Goal: Task Accomplishment & Management: Use online tool/utility

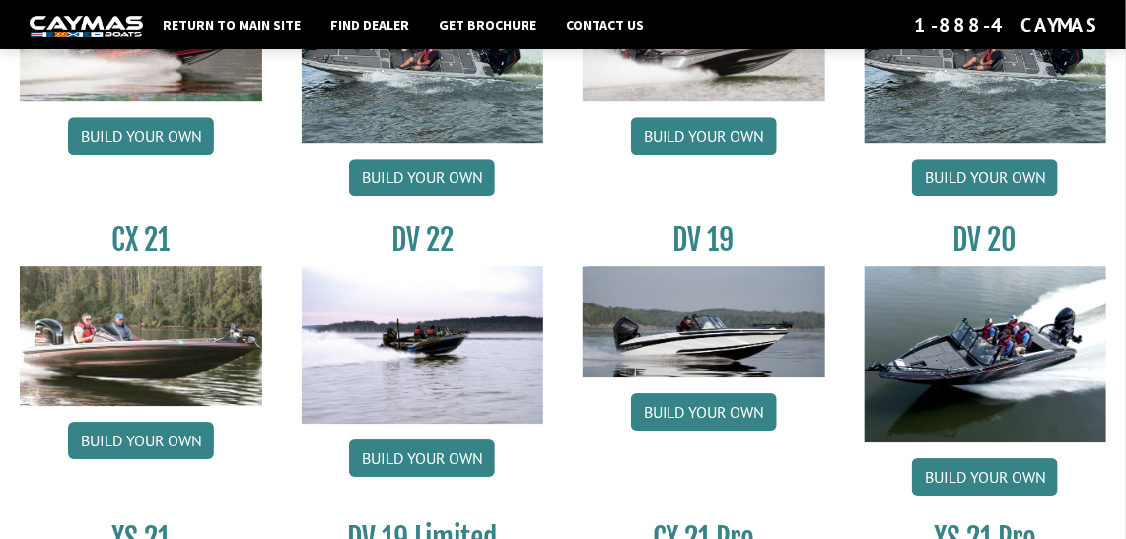
scroll to position [2014, 0]
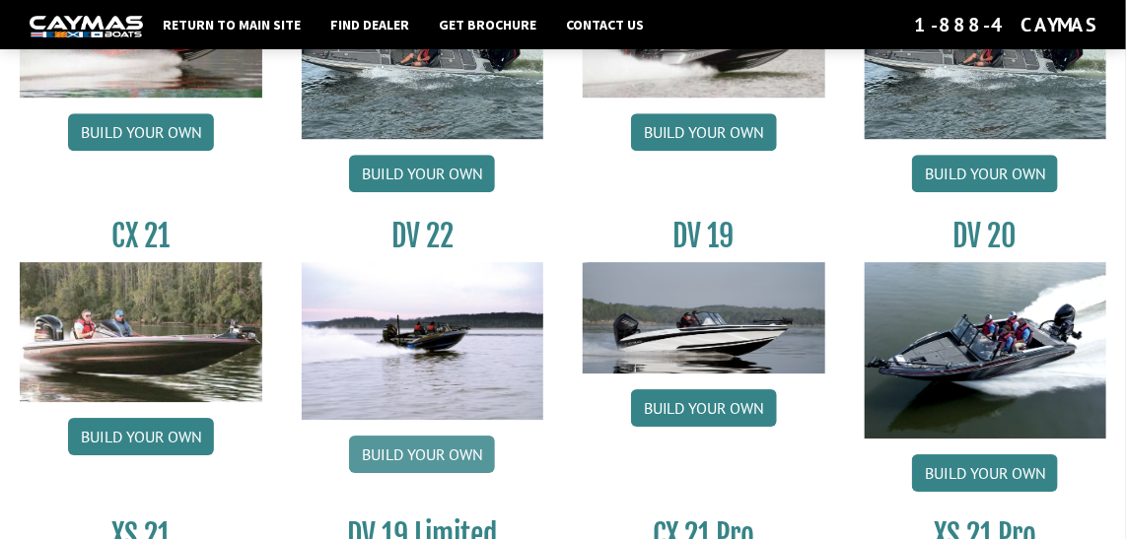
click at [419, 450] on link "Build your own" at bounding box center [422, 454] width 146 height 37
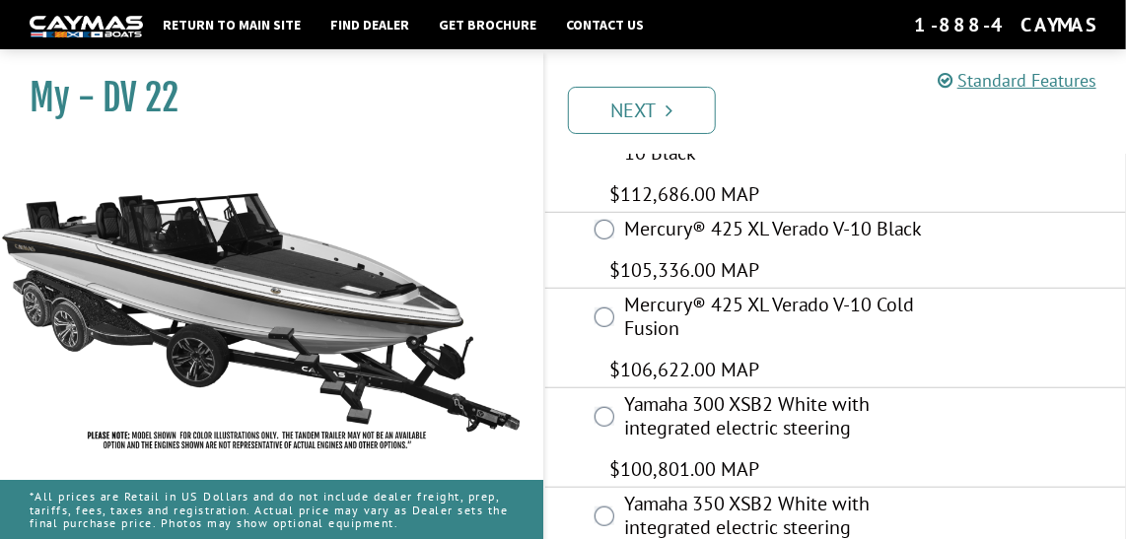
scroll to position [356, 0]
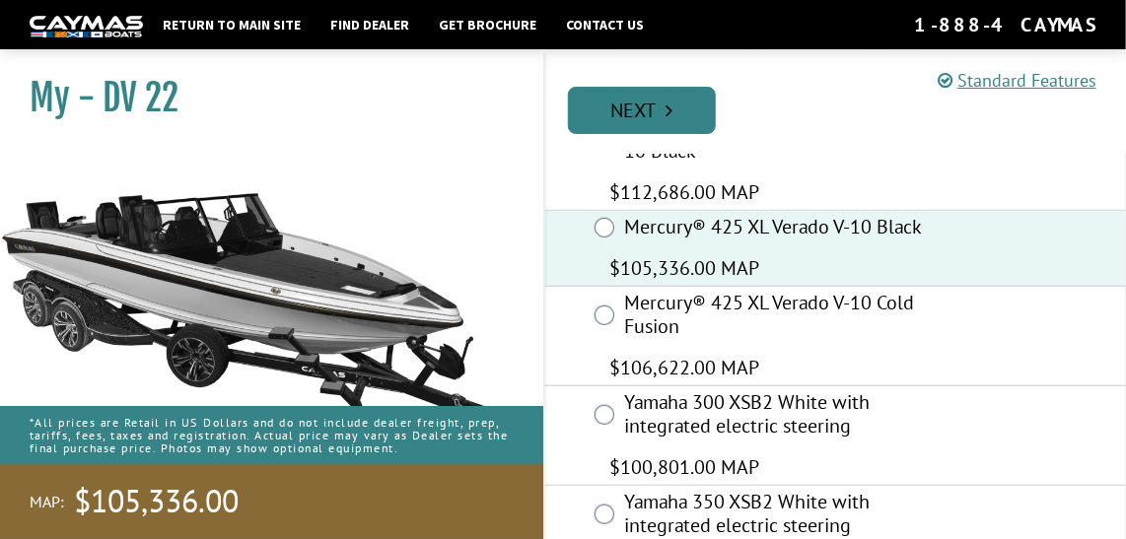
click at [633, 100] on link "Next" at bounding box center [642, 110] width 148 height 47
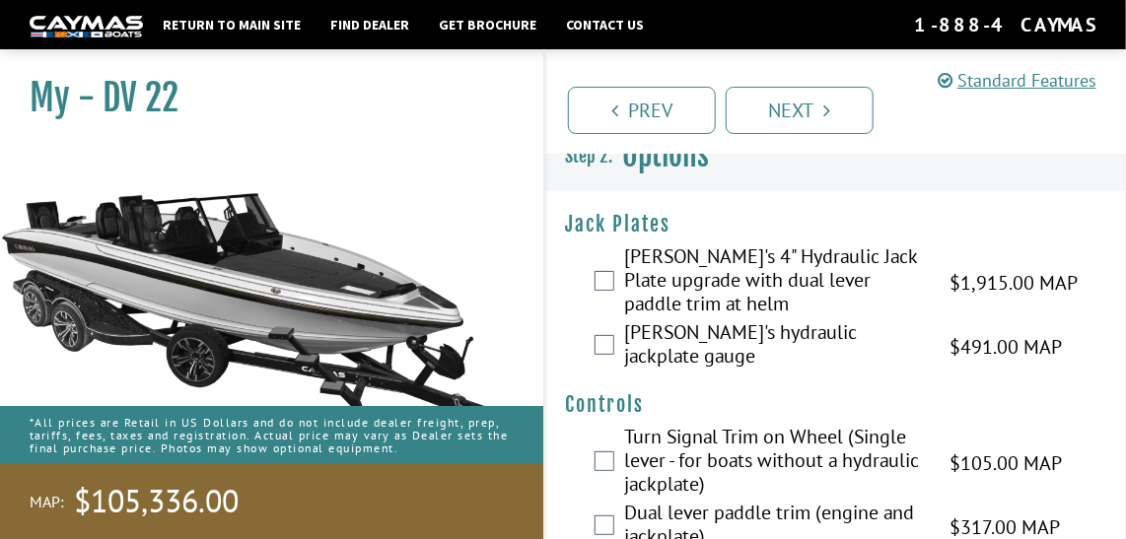
scroll to position [0, 0]
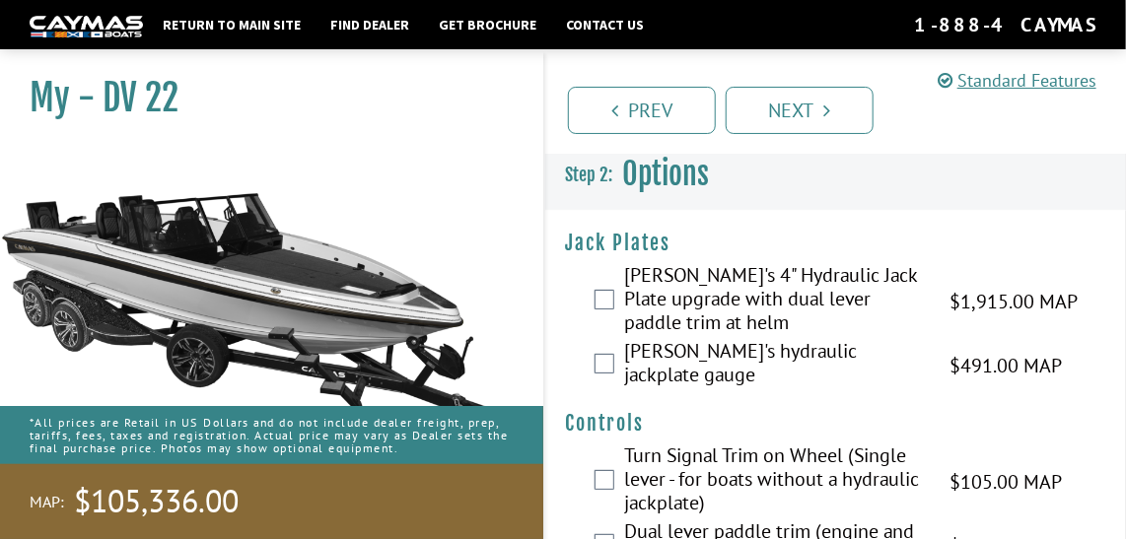
click at [607, 285] on div "Bob's 4" Hydraulic Jack Plate upgrade with dual lever paddle trim at helm $1,91…" at bounding box center [835, 301] width 581 height 76
click at [600, 309] on div "Bob's 4" Hydraulic Jack Plate upgrade with dual lever paddle trim at helm $1,91…" at bounding box center [835, 301] width 581 height 76
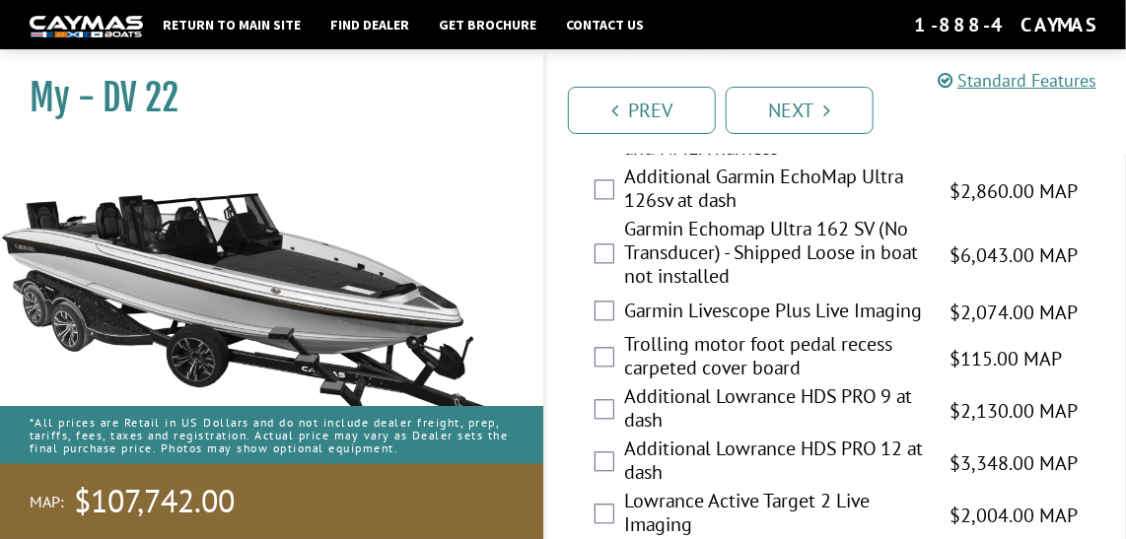
scroll to position [1464, 0]
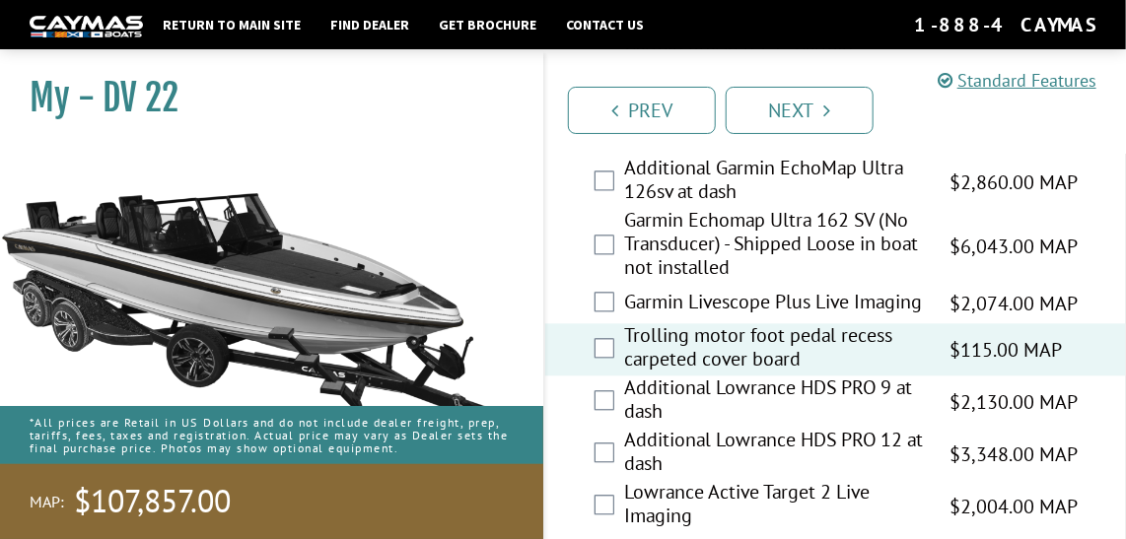
click at [164, 353] on img at bounding box center [262, 303] width 524 height 317
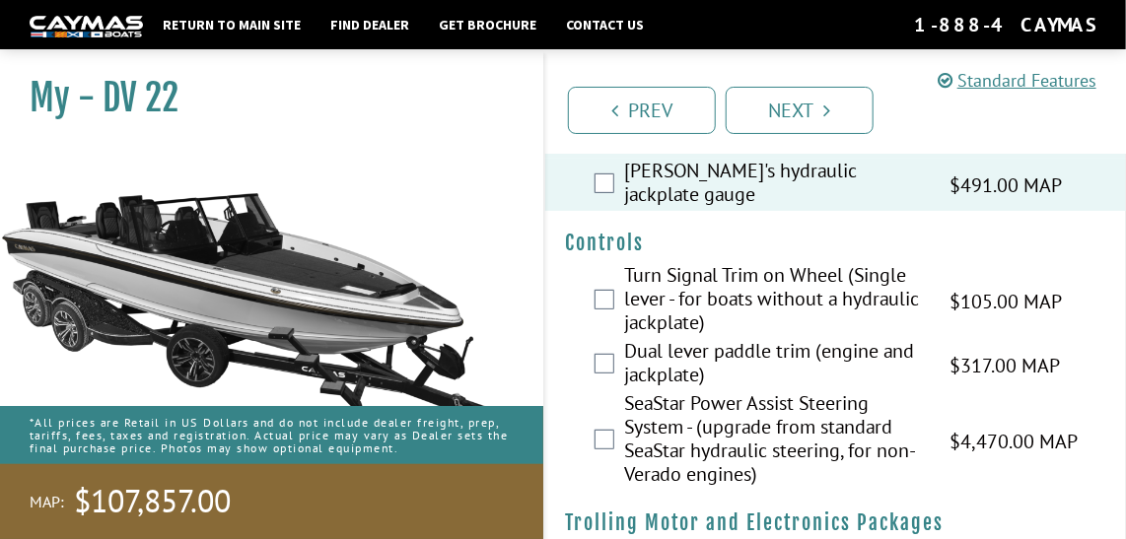
scroll to position [0, 0]
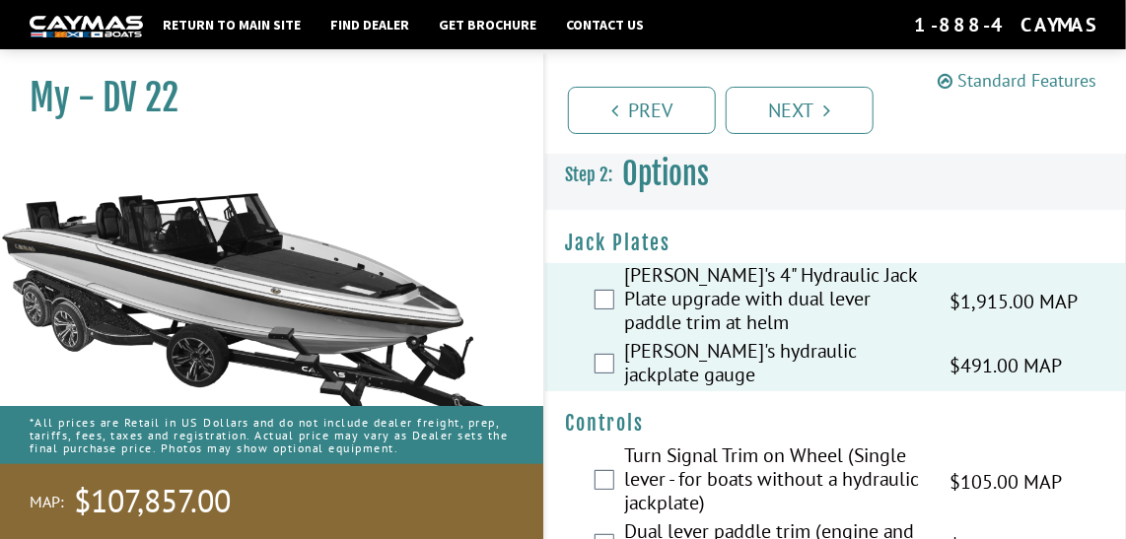
click at [982, 78] on link "Standard Features" at bounding box center [1017, 80] width 159 height 23
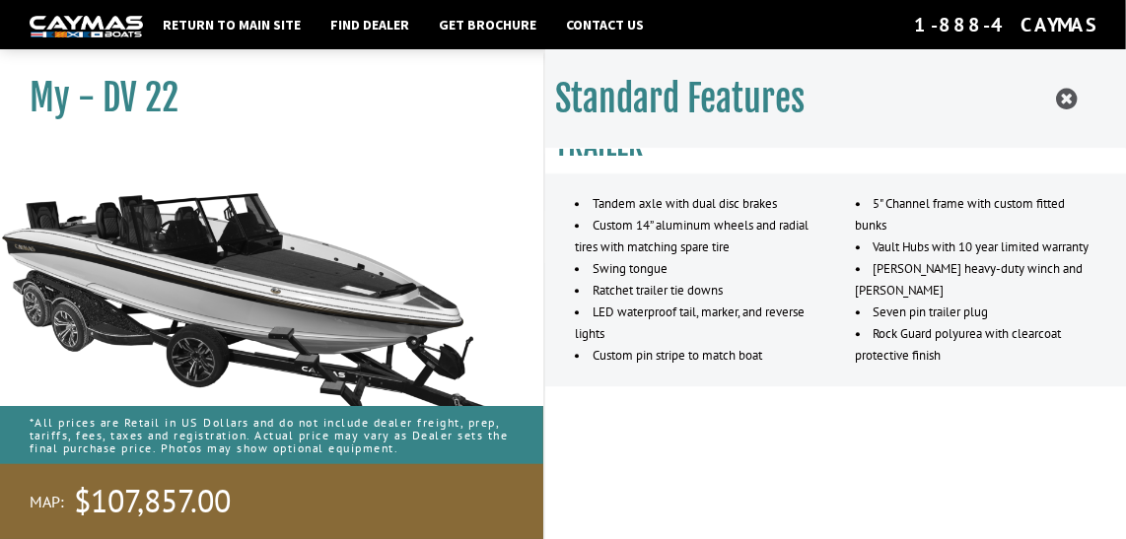
scroll to position [1970, 0]
click at [1072, 96] on icon at bounding box center [1066, 99] width 21 height 25
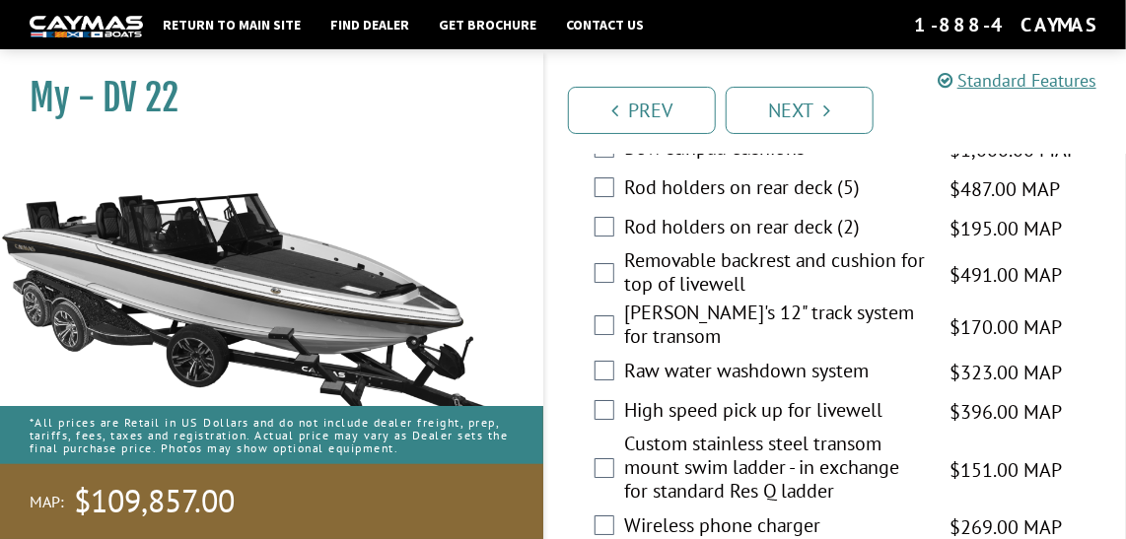
scroll to position [4924, 0]
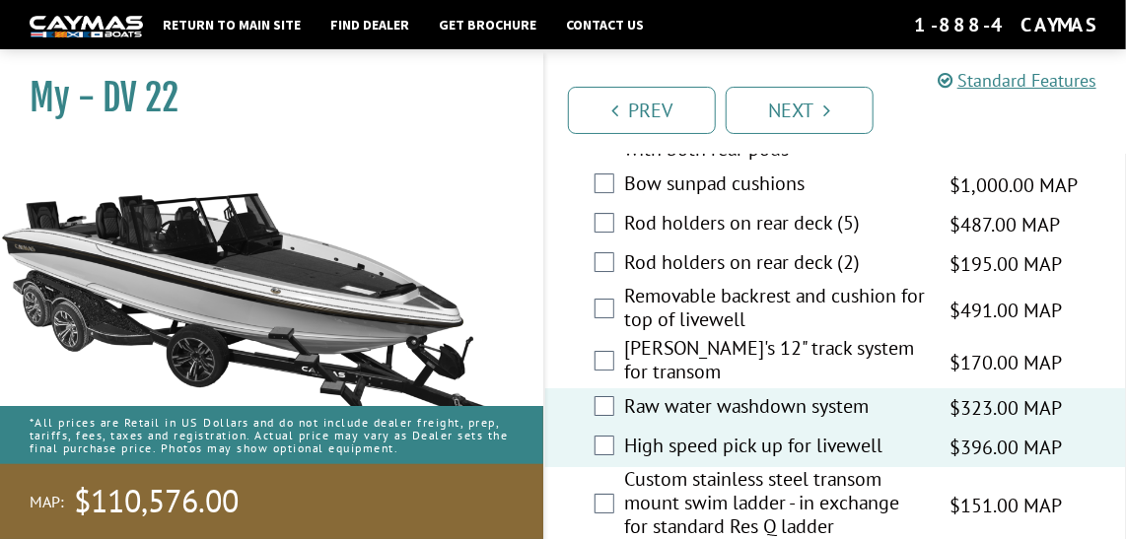
click at [615, 245] on div "Rod holders on rear deck (2) $195.00 MAP $230.00 MSRP" at bounding box center [835, 264] width 581 height 39
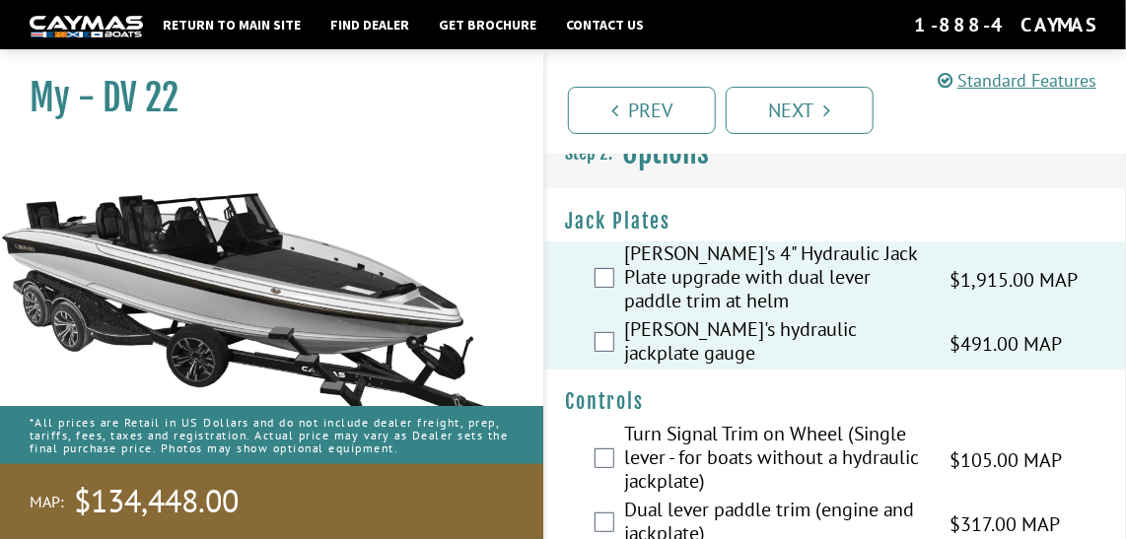
scroll to position [0, 0]
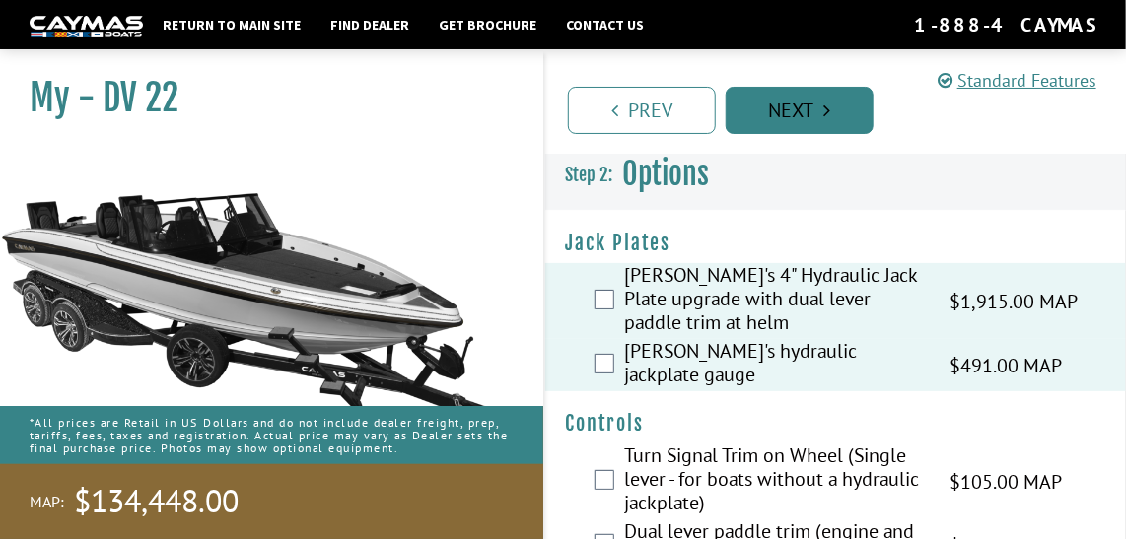
click at [796, 97] on link "Next" at bounding box center [800, 110] width 148 height 47
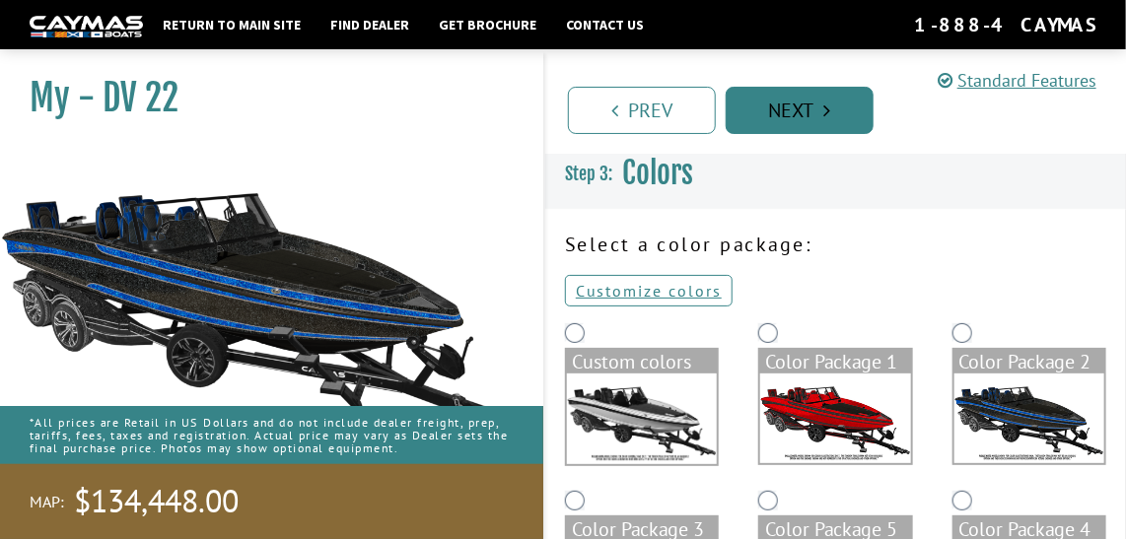
click at [828, 109] on icon "Pagination" at bounding box center [827, 111] width 7 height 20
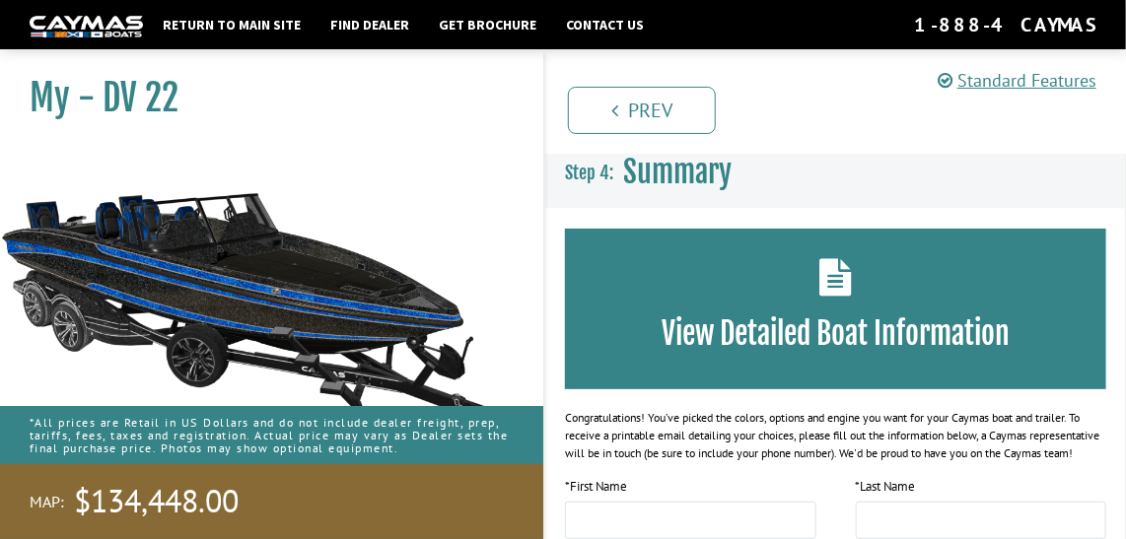
click at [634, 80] on div "Prev Next" at bounding box center [834, 101] width 583 height 105
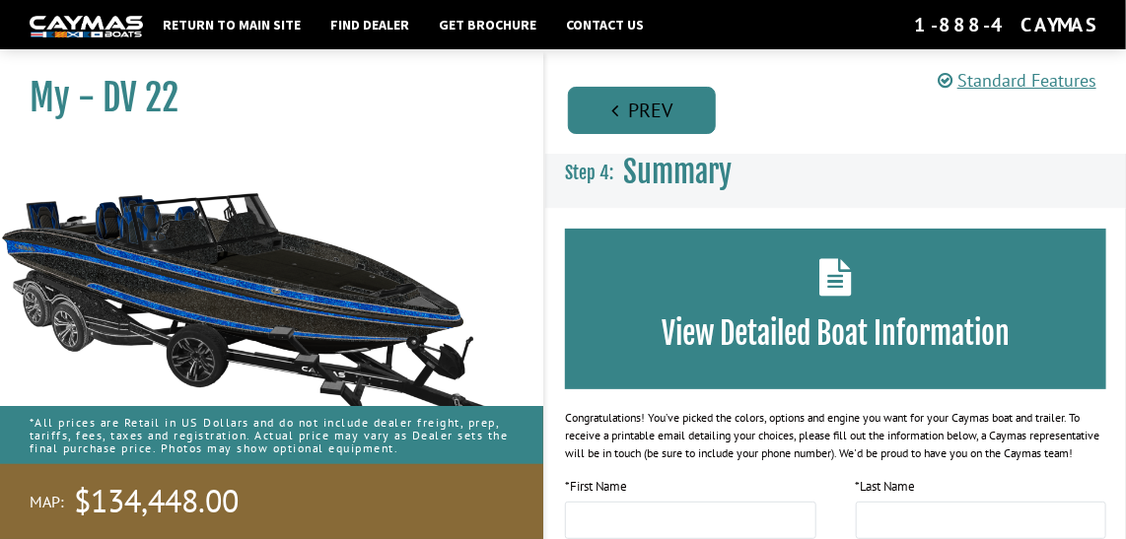
click at [618, 105] on link "Prev" at bounding box center [642, 110] width 148 height 47
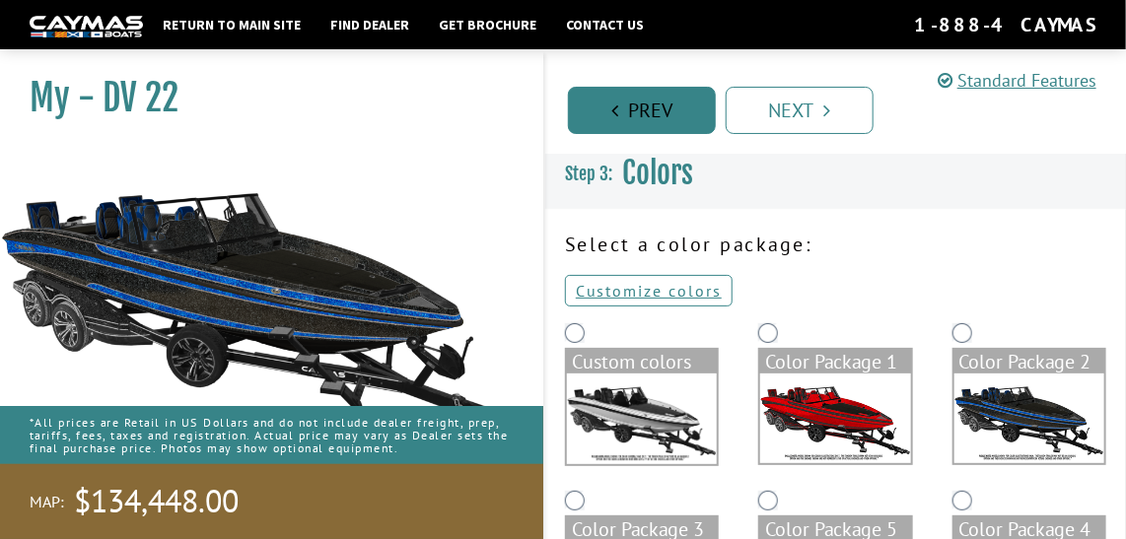
click at [631, 119] on link "Prev" at bounding box center [642, 110] width 148 height 47
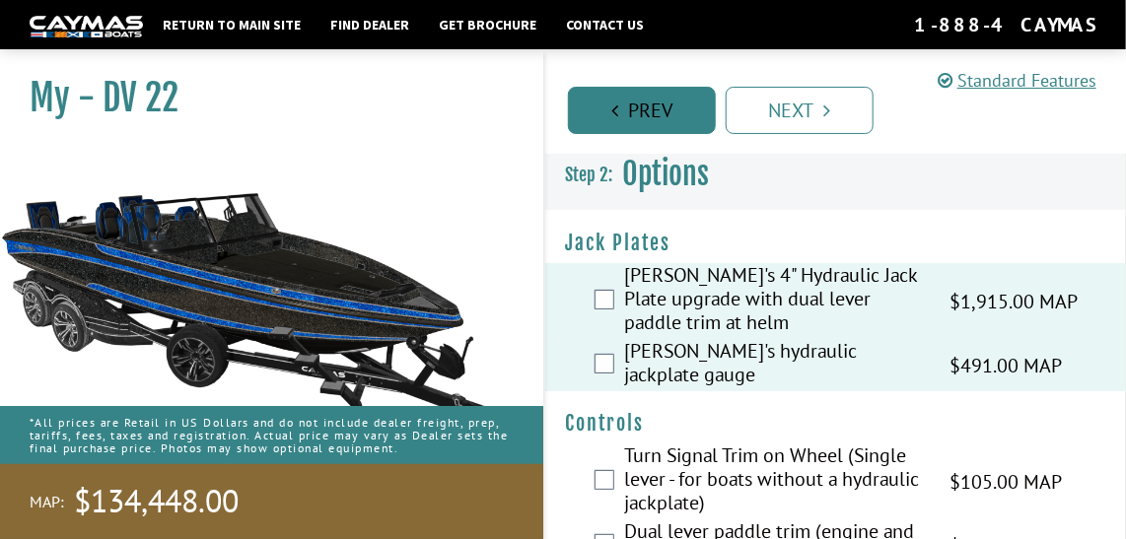
click at [620, 112] on link "Prev" at bounding box center [642, 110] width 148 height 47
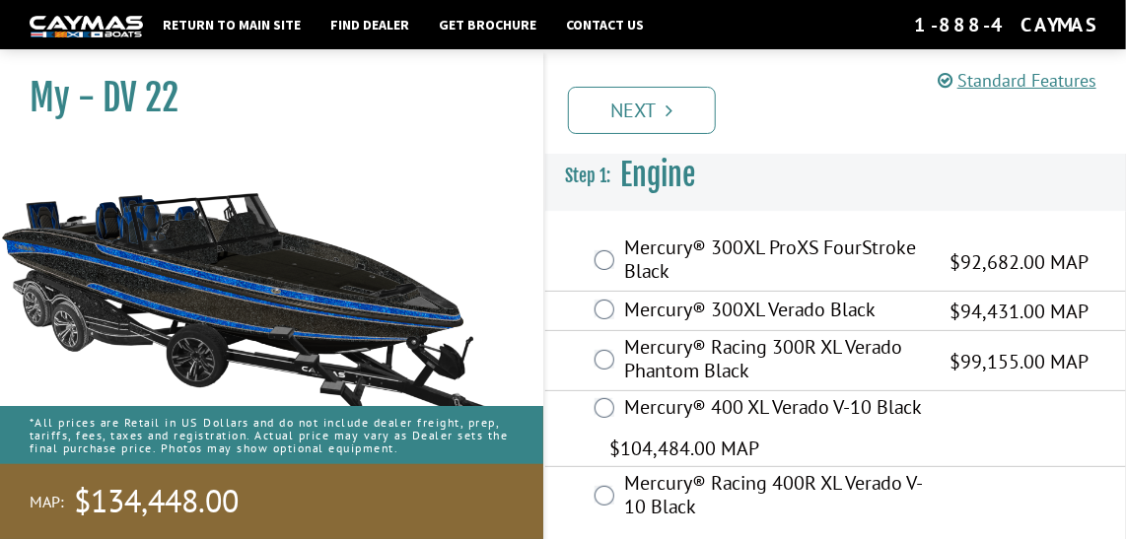
click at [620, 112] on link "Next" at bounding box center [642, 110] width 148 height 47
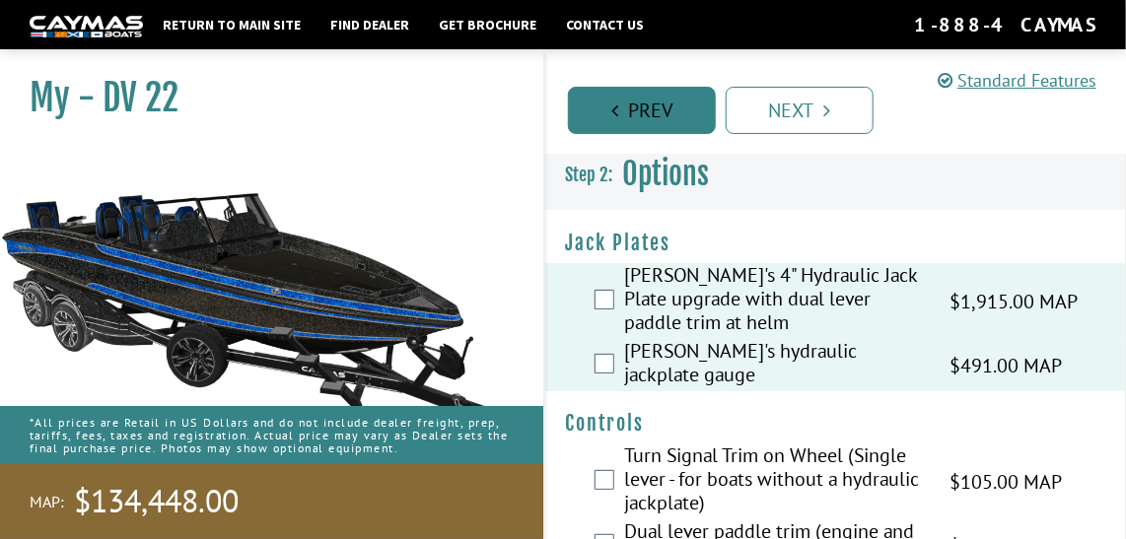
click at [617, 114] on icon "Pagination" at bounding box center [614, 111] width 7 height 20
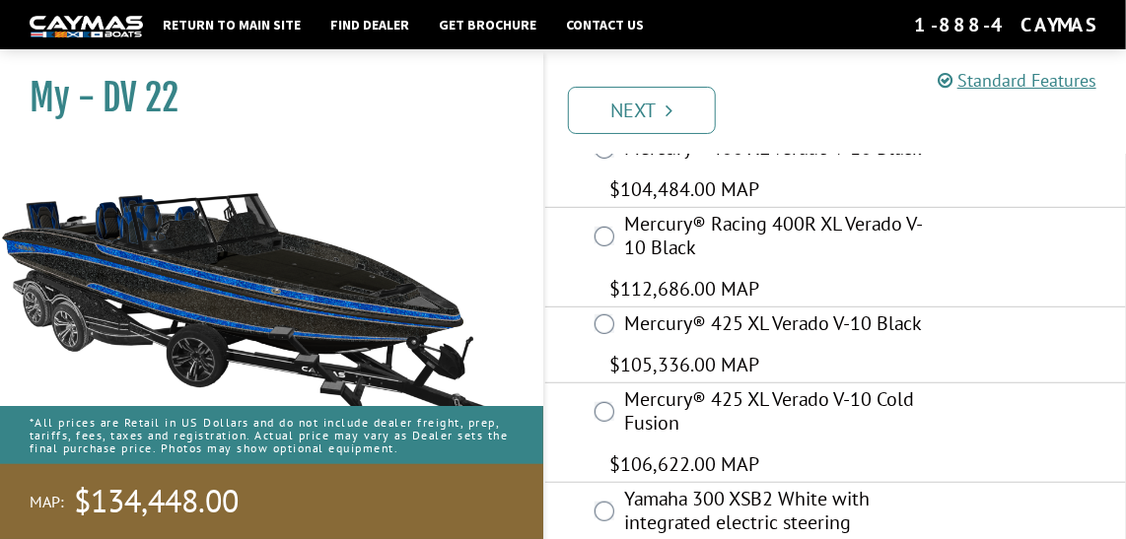
scroll to position [249, 0]
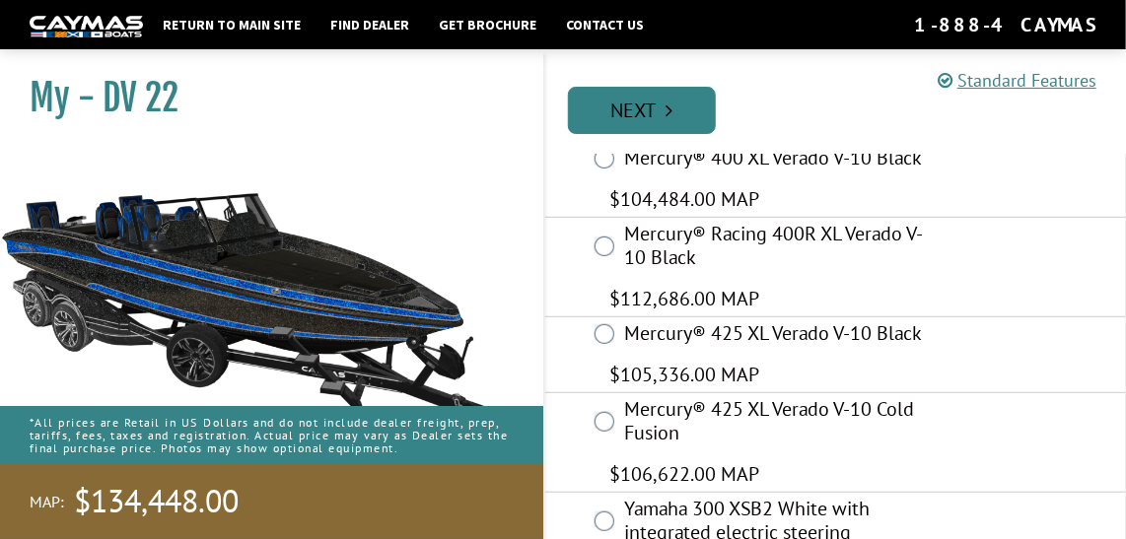
click at [641, 104] on link "Next" at bounding box center [642, 110] width 148 height 47
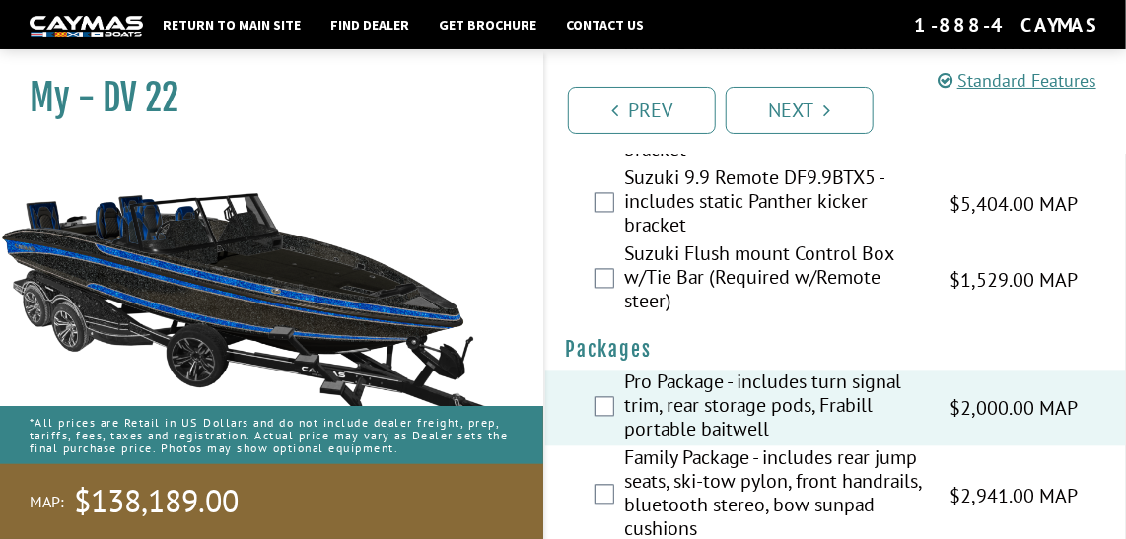
scroll to position [6634, 0]
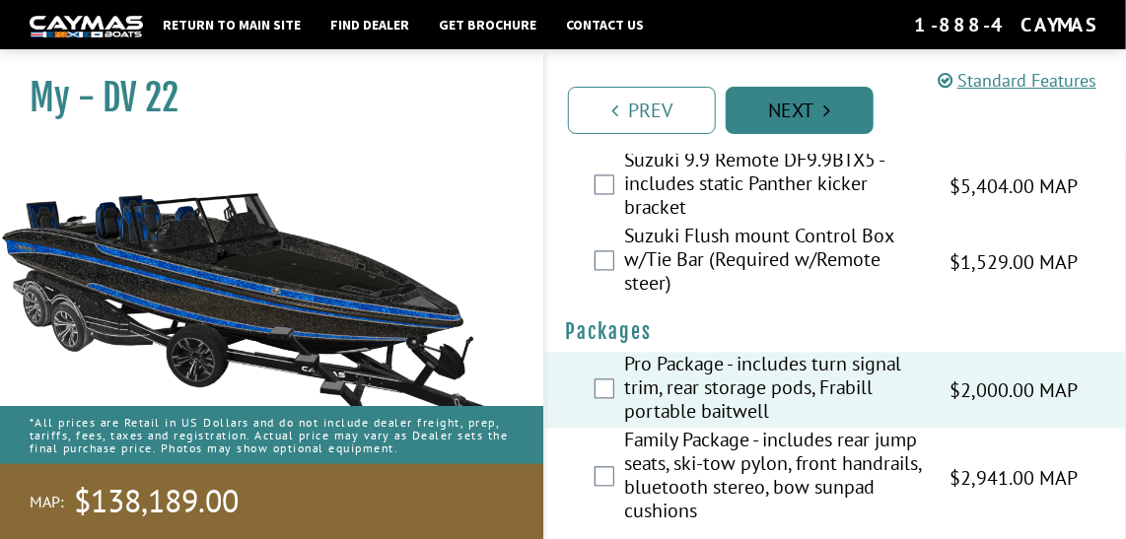
click at [809, 110] on link "Next" at bounding box center [800, 110] width 148 height 47
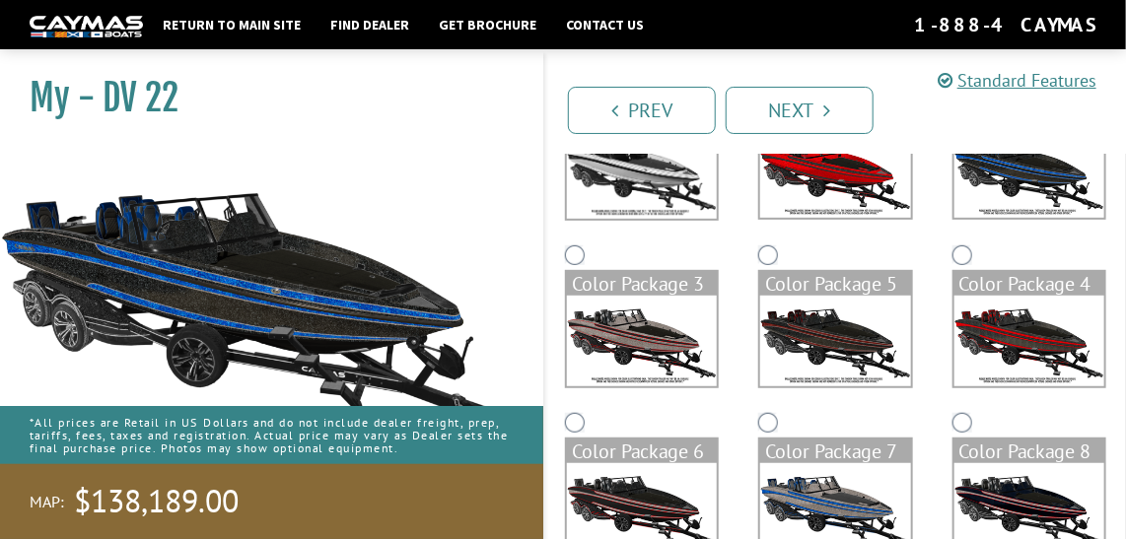
scroll to position [490, 0]
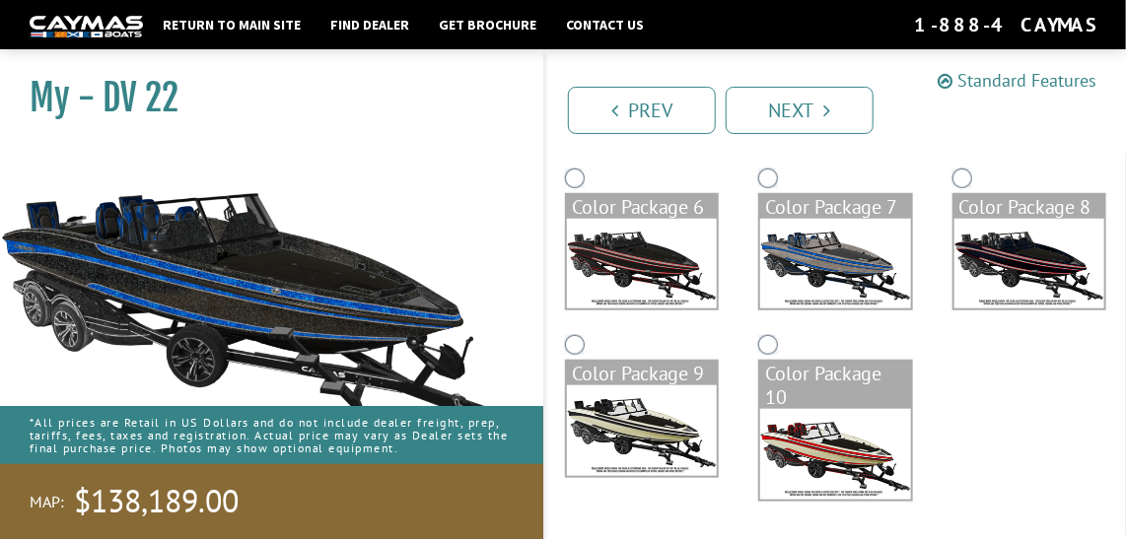
click at [1007, 78] on link "Standard Features" at bounding box center [1017, 80] width 159 height 23
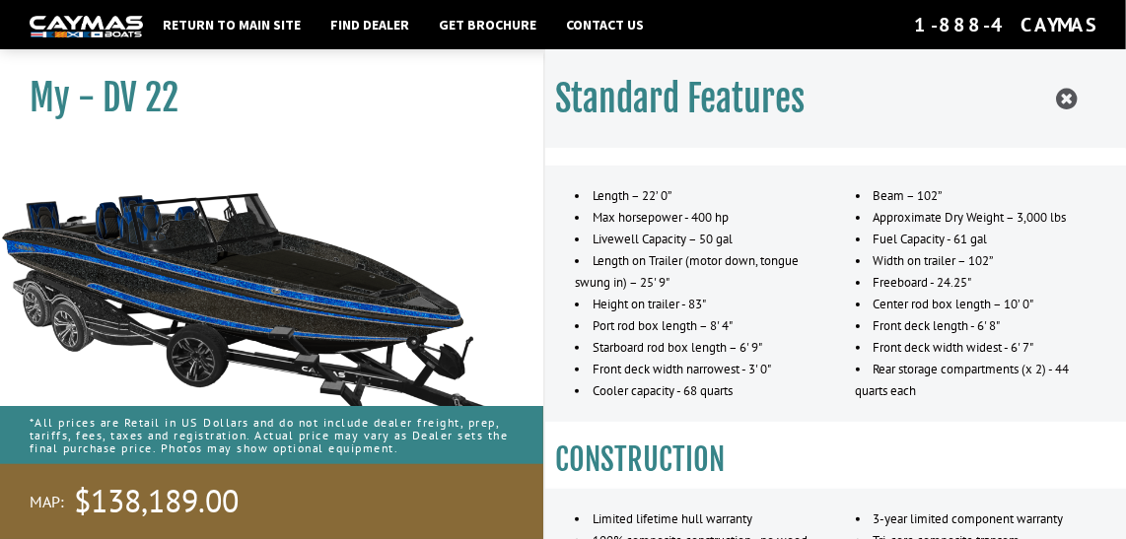
scroll to position [0, 0]
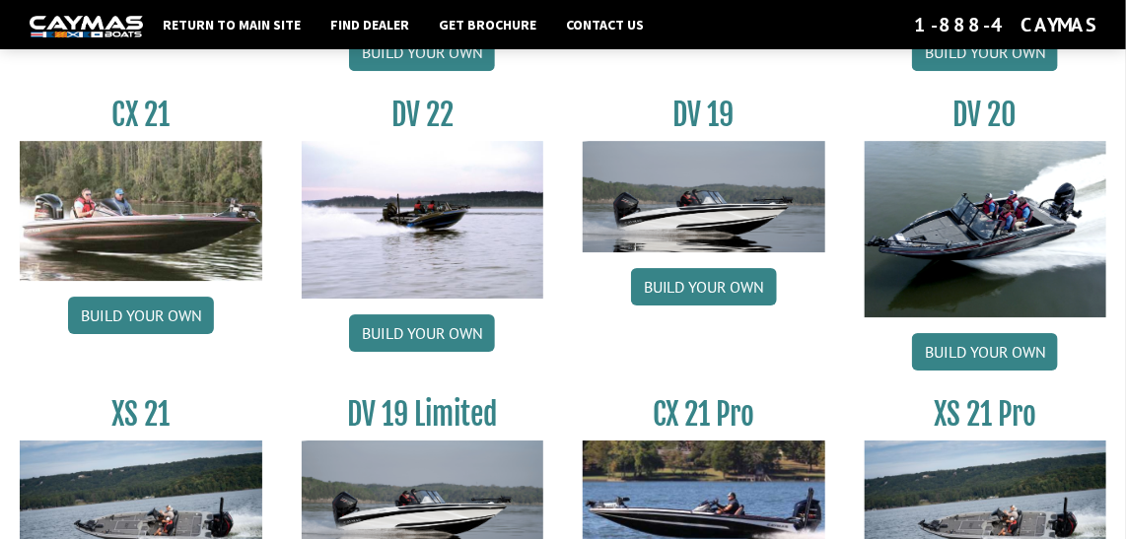
scroll to position [2339, 0]
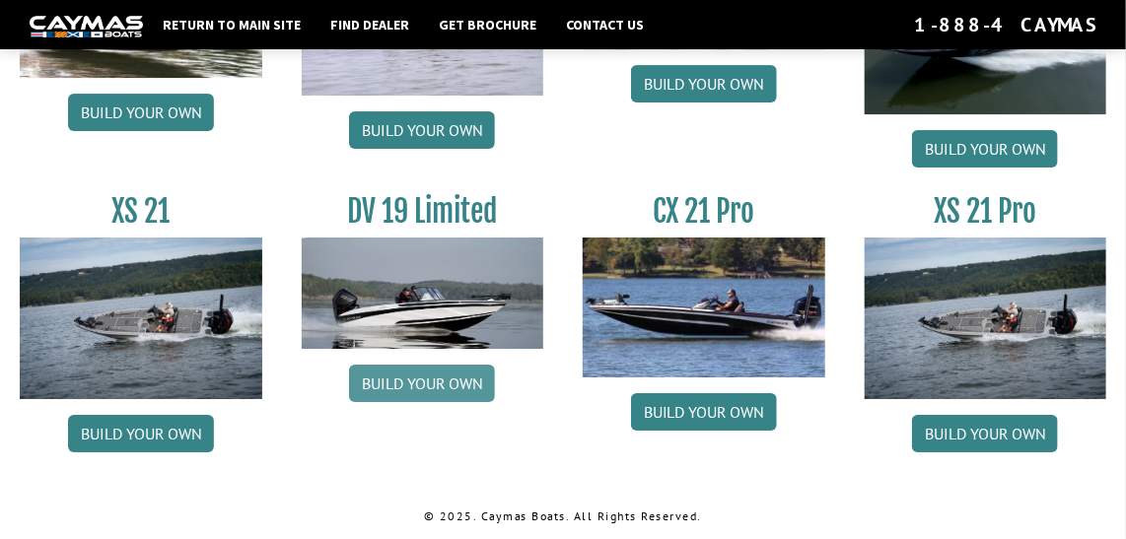
click at [413, 373] on link "Build your own" at bounding box center [422, 383] width 146 height 37
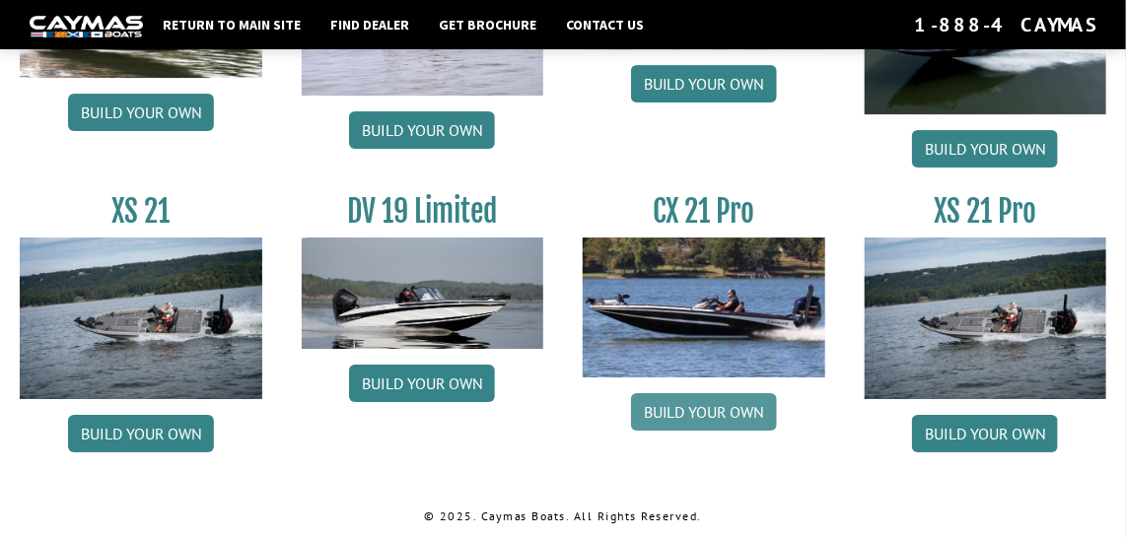
click at [738, 411] on link "Build your own" at bounding box center [704, 411] width 146 height 37
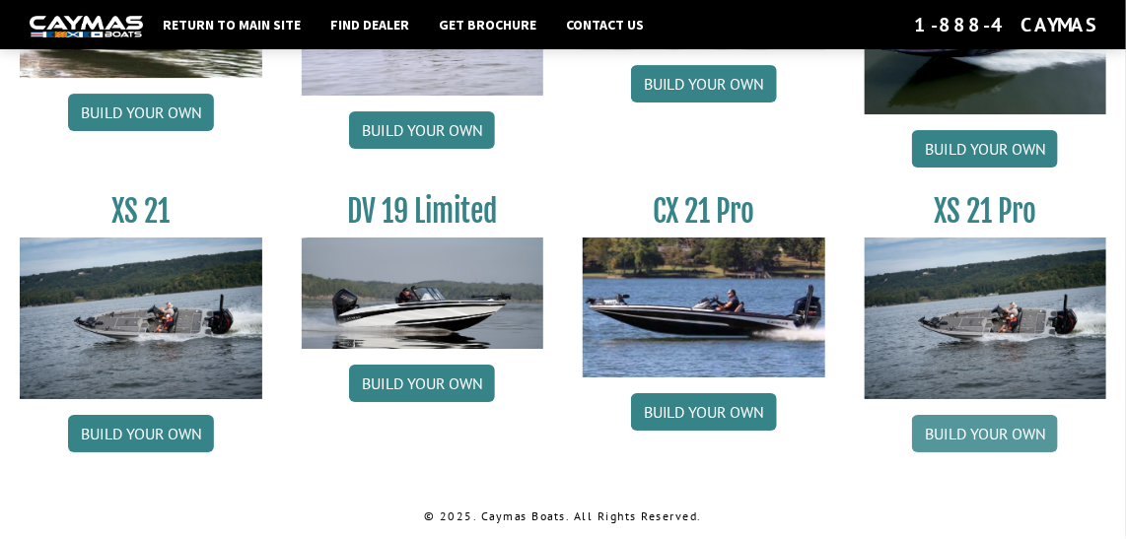
click at [993, 424] on link "Build your own" at bounding box center [985, 433] width 146 height 37
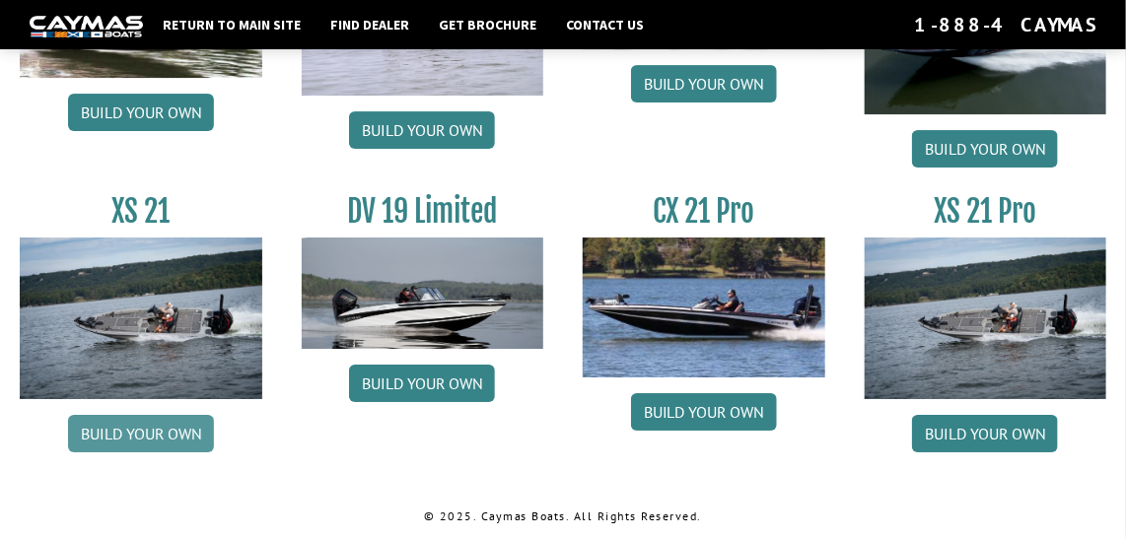
click at [148, 423] on link "Build your own" at bounding box center [141, 433] width 146 height 37
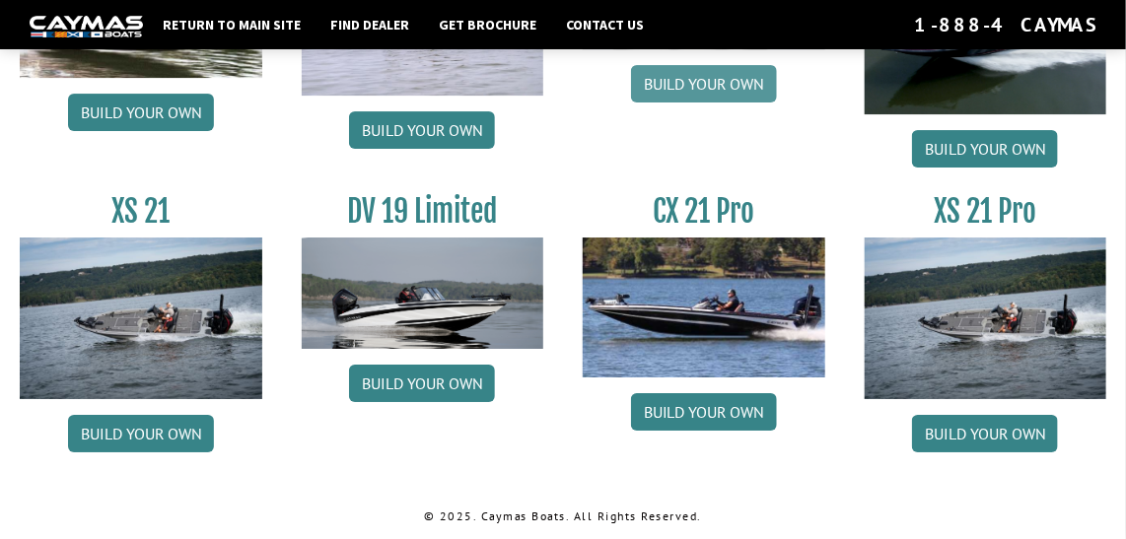
click at [728, 77] on link "Build your own" at bounding box center [704, 83] width 146 height 37
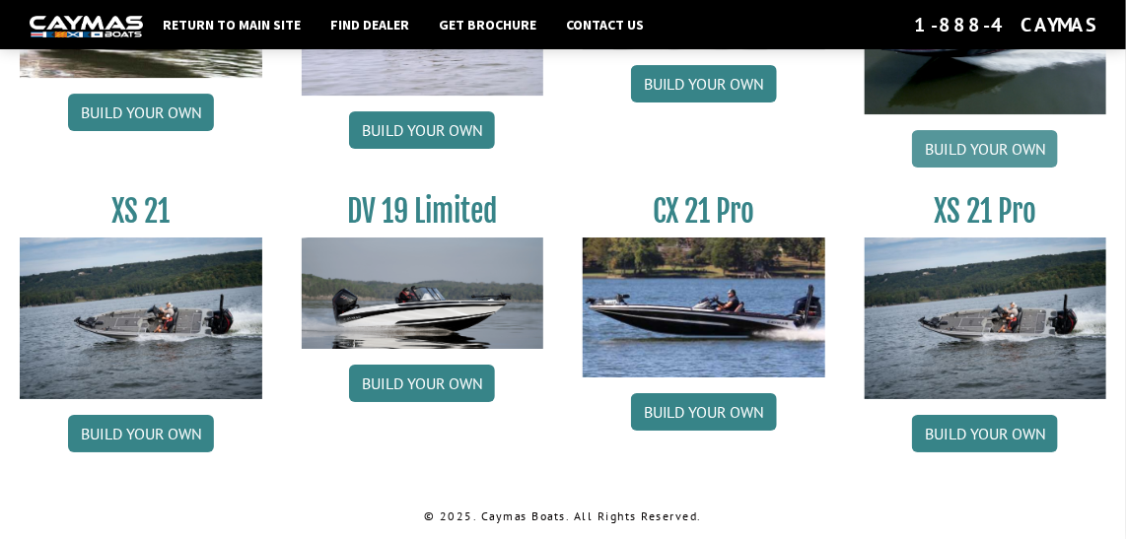
click at [998, 145] on link "Build your own" at bounding box center [985, 148] width 146 height 37
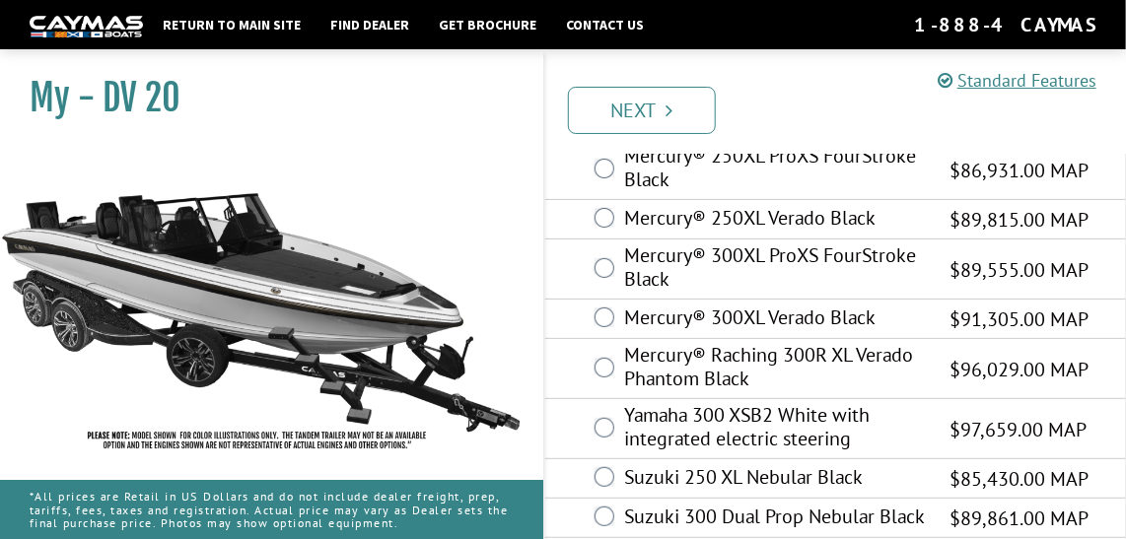
scroll to position [127, 0]
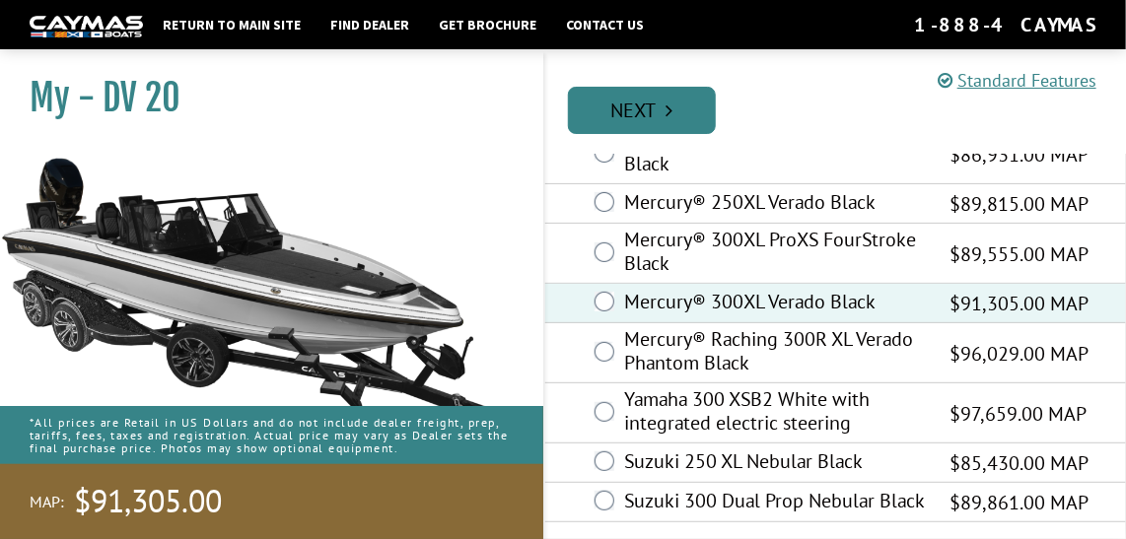
click at [640, 107] on link "Next" at bounding box center [642, 110] width 148 height 47
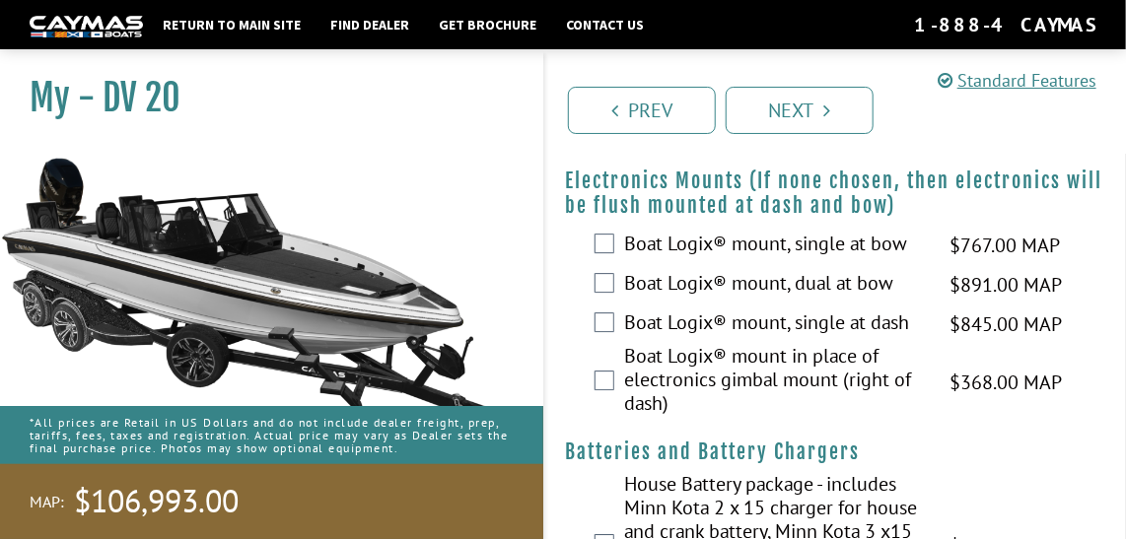
scroll to position [2103, 0]
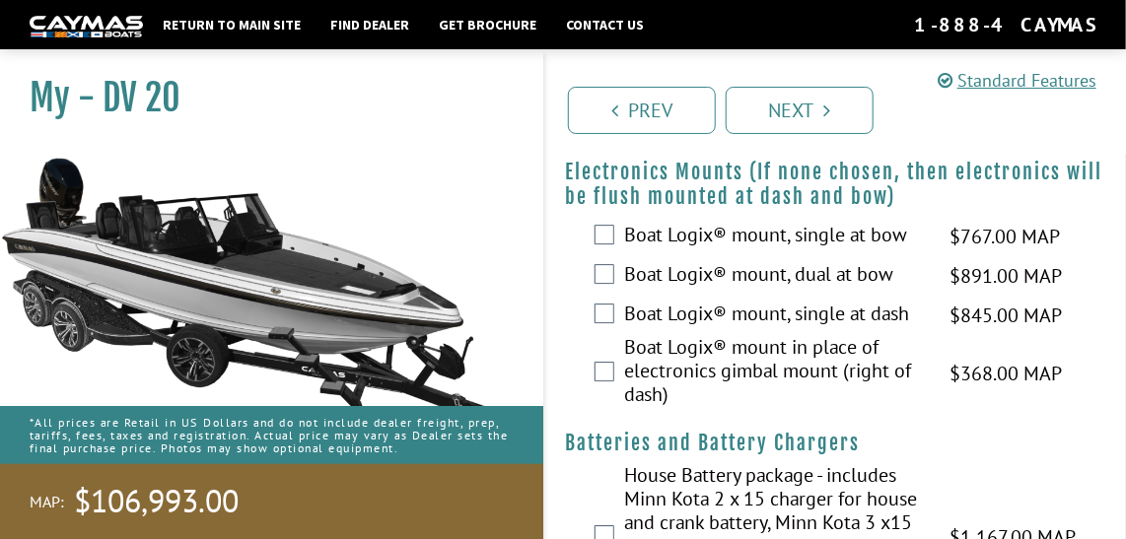
click at [611, 262] on div "Boat Logix® mount, dual at bow $891.00 MAP $1,052.00 MSRP" at bounding box center [835, 275] width 581 height 39
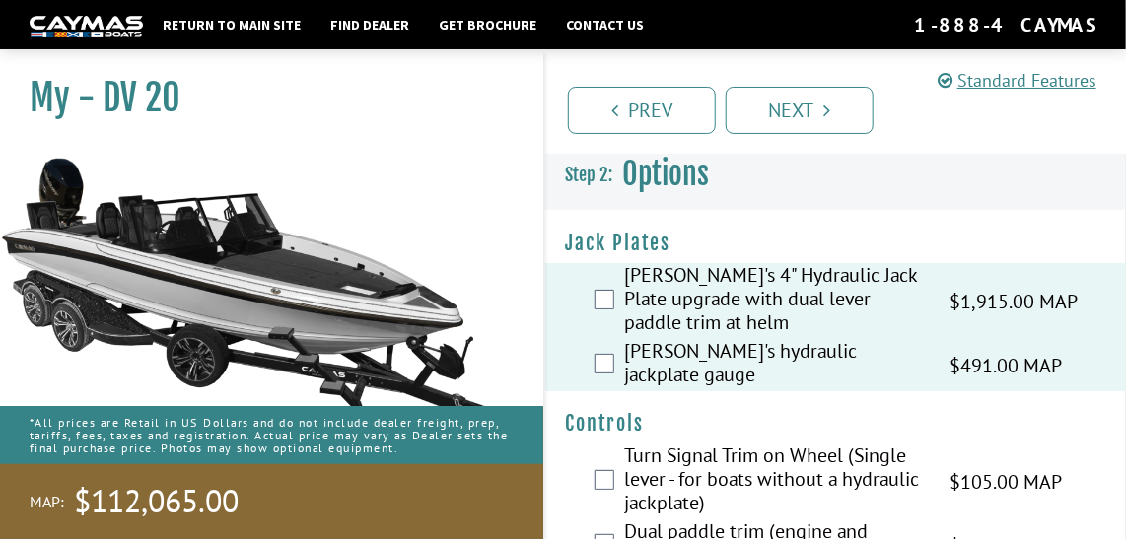
scroll to position [2807, 0]
